Goal: Check status: Check status

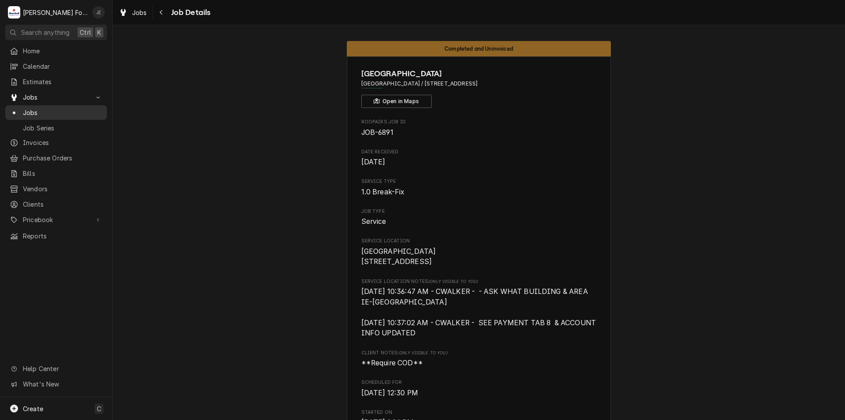
click at [51, 108] on span "Jobs" at bounding box center [63, 112] width 80 height 9
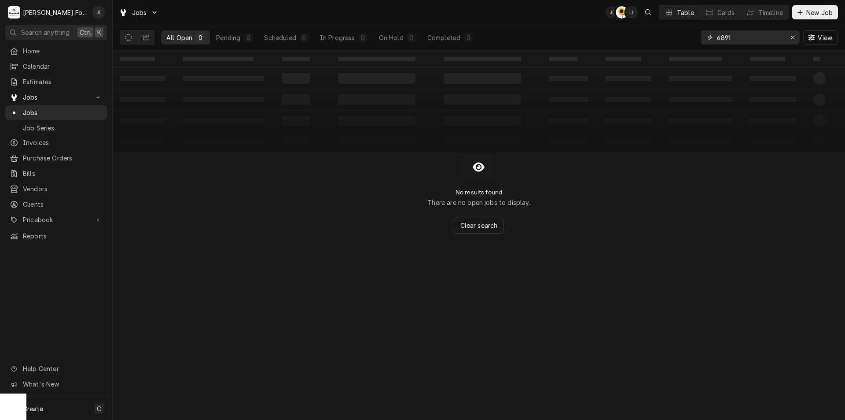
drag, startPoint x: 754, startPoint y: 36, endPoint x: 717, endPoint y: 39, distance: 37.6
click at [717, 39] on input "6891" at bounding box center [750, 37] width 66 height 14
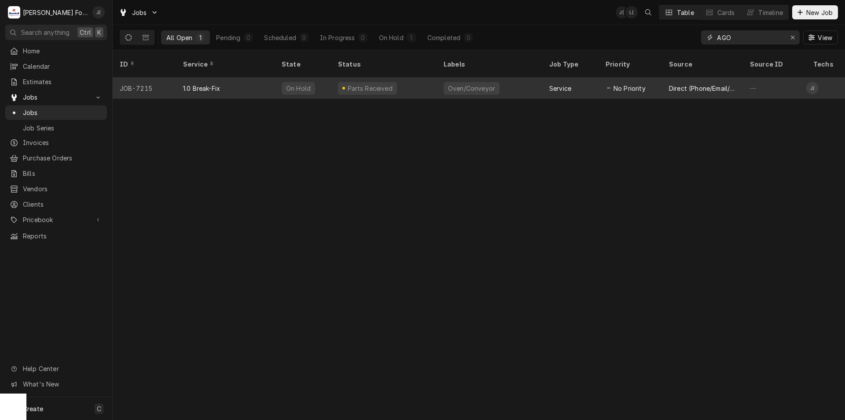
type input "AGO"
click at [407, 77] on div "Parts Received" at bounding box center [384, 87] width 106 height 21
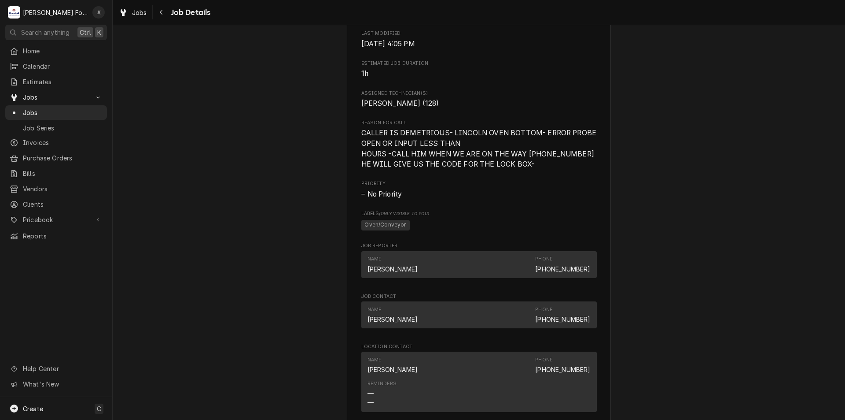
scroll to position [1128, 0]
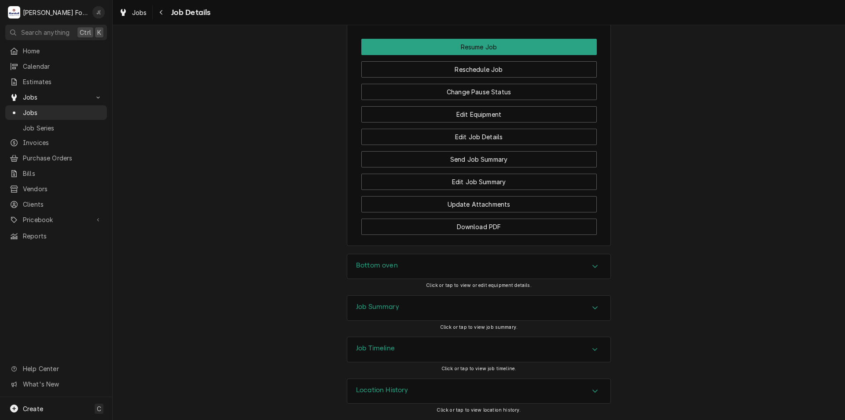
drag, startPoint x: 454, startPoint y: 103, endPoint x: 443, endPoint y: 254, distance: 151.8
click at [413, 300] on div "Job Summary" at bounding box center [478, 307] width 263 height 25
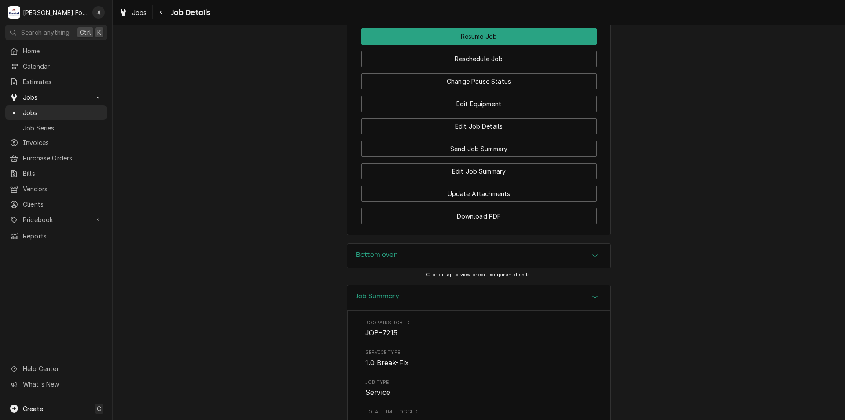
drag, startPoint x: 413, startPoint y: 303, endPoint x: 407, endPoint y: 326, distance: 23.7
click at [414, 304] on div "Job Summary" at bounding box center [478, 297] width 263 height 25
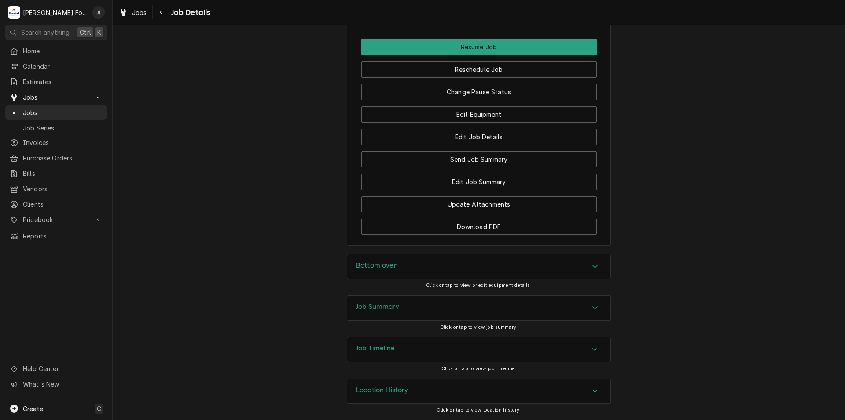
click at [399, 345] on div "Job Timeline" at bounding box center [478, 349] width 263 height 25
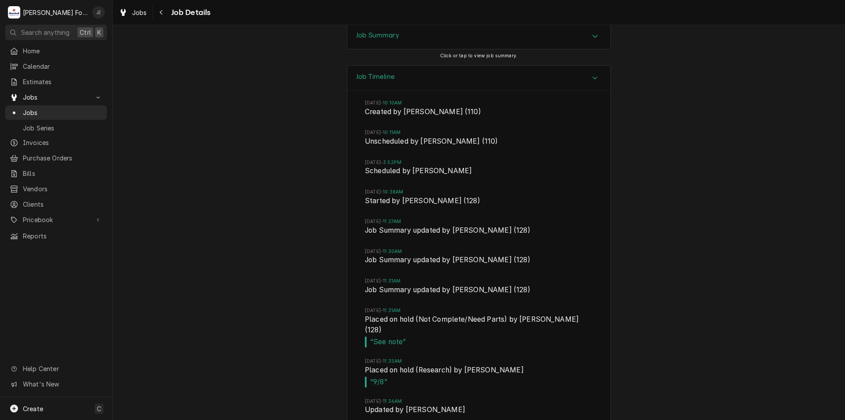
scroll to position [1213, 0]
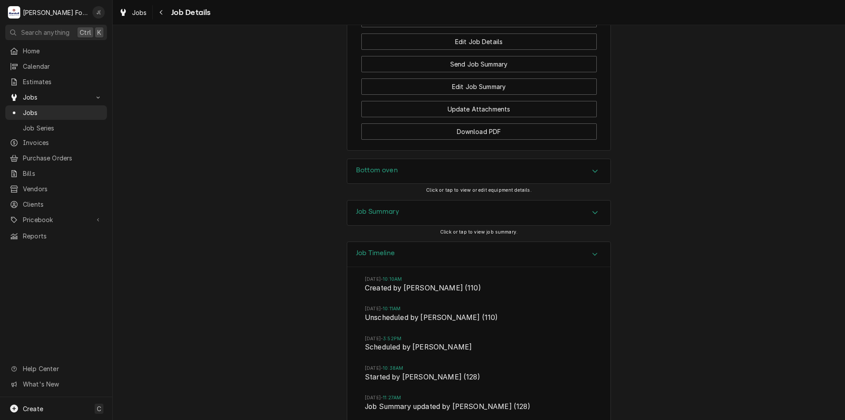
click at [400, 216] on div "Job Summary" at bounding box center [478, 212] width 263 height 25
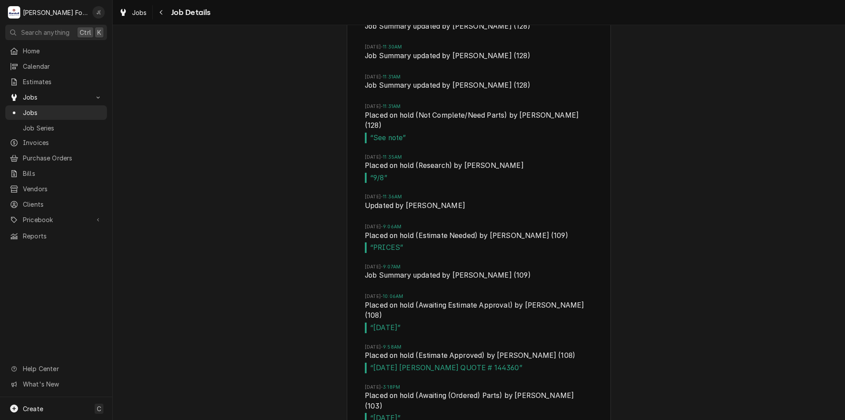
scroll to position [2726, 0]
